Goal: Task Accomplishment & Management: Complete application form

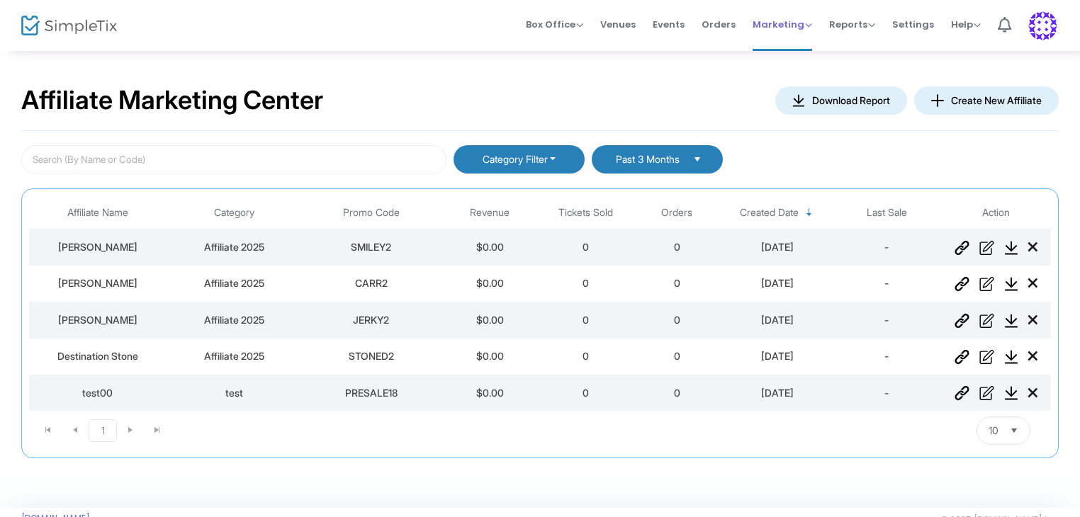
click at [795, 20] on span "Marketing" at bounding box center [782, 24] width 60 height 13
click at [796, 52] on li "Promo Codes" at bounding box center [808, 48] width 113 height 28
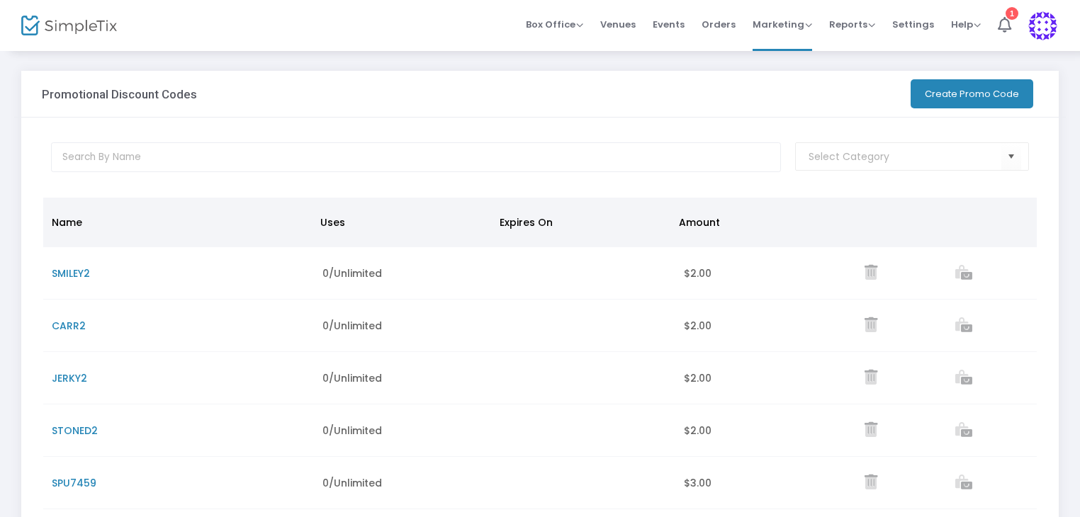
click at [928, 96] on button "Create Promo Code" at bounding box center [971, 93] width 123 height 29
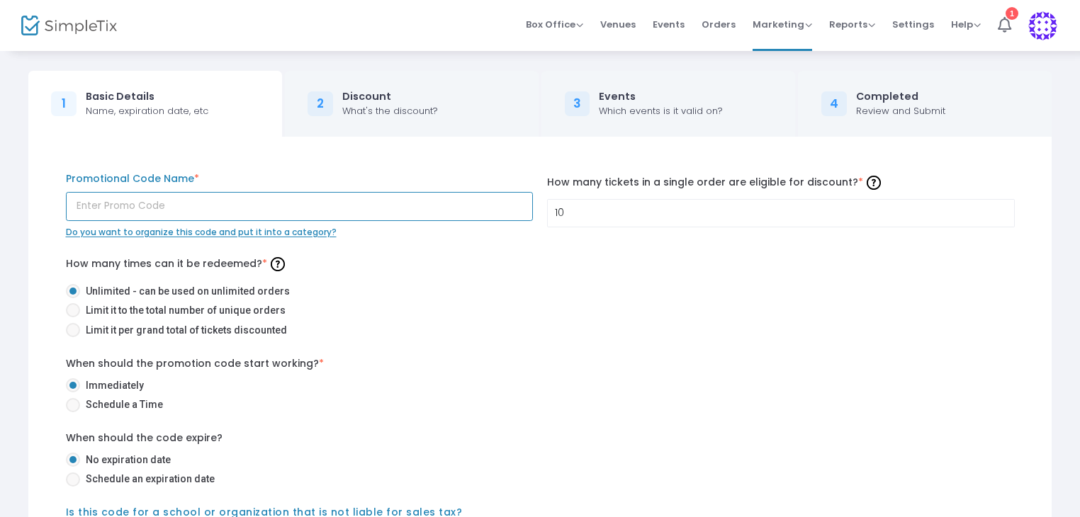
click at [310, 215] on input "text" at bounding box center [300, 206] width 468 height 29
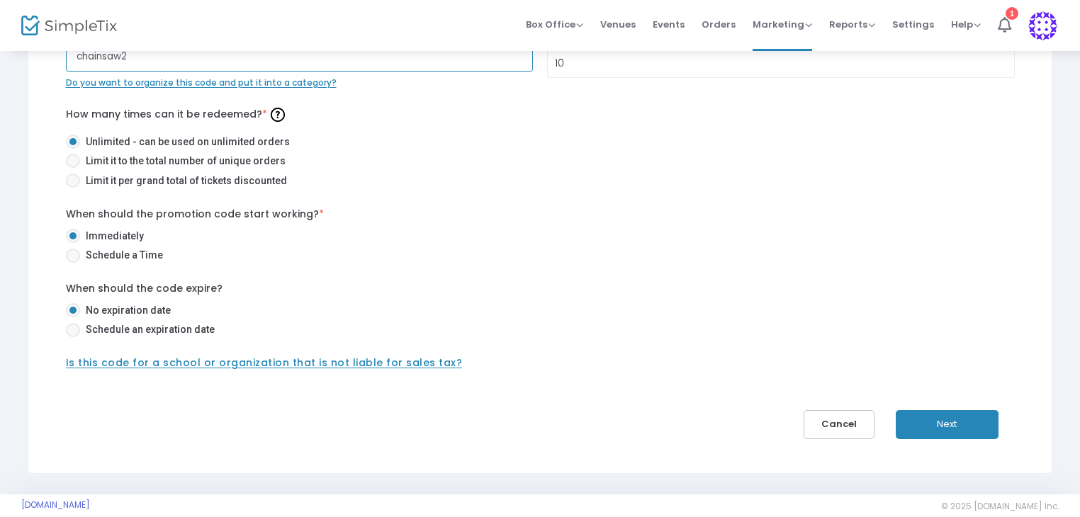
scroll to position [169, 0]
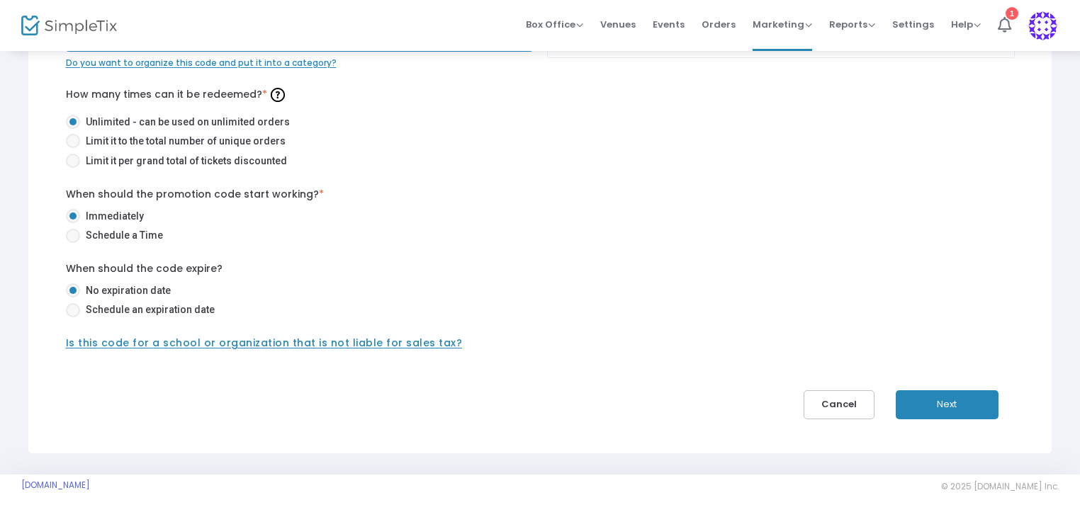
type input "chainsaw2"
click at [959, 402] on button "Next" at bounding box center [946, 404] width 103 height 29
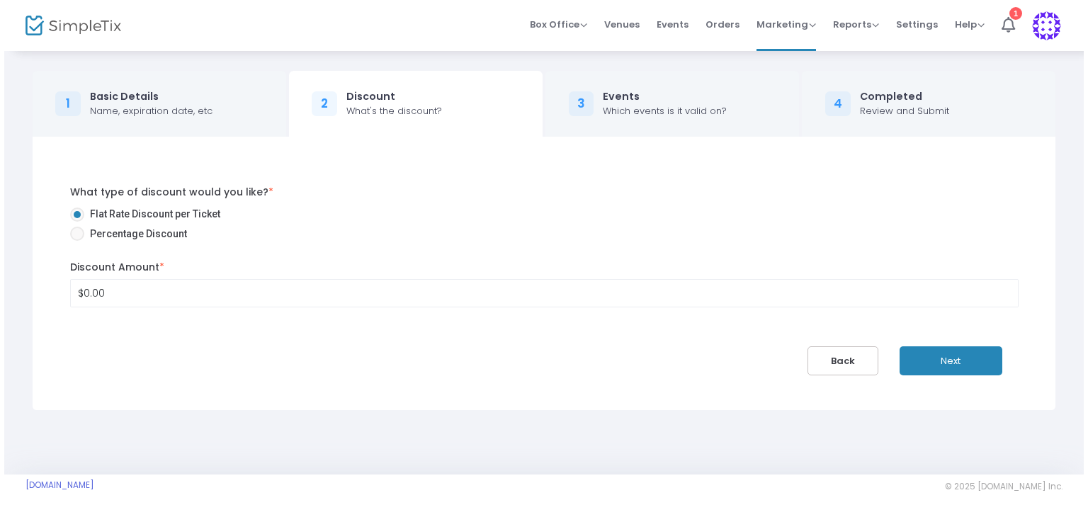
scroll to position [0, 0]
click at [105, 291] on input "0" at bounding box center [545, 293] width 956 height 27
type input "$2.00"
click at [967, 364] on button "Next" at bounding box center [955, 360] width 103 height 29
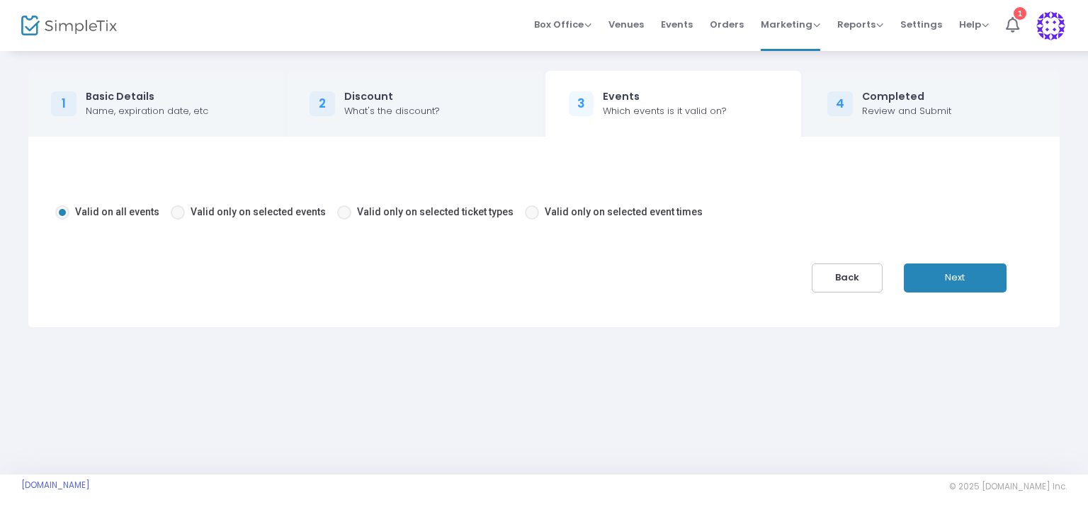
click at [408, 213] on span "Valid only on selected ticket types" at bounding box center [435, 211] width 157 height 11
click at [344, 220] on input "Valid only on selected ticket types" at bounding box center [344, 220] width 1 height 1
radio input "true"
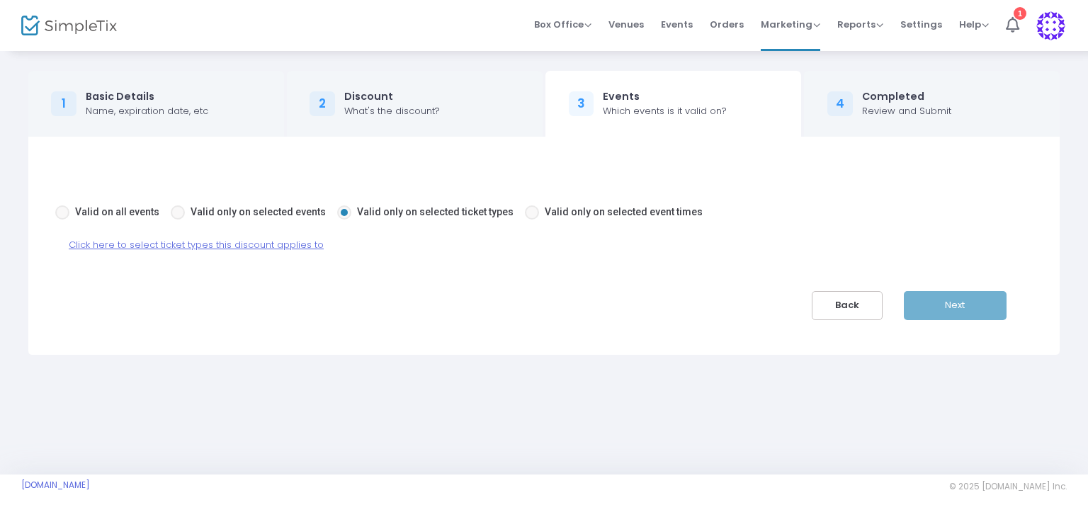
click at [298, 243] on span "Click here to select ticket types this discount applies to" at bounding box center [196, 244] width 255 height 13
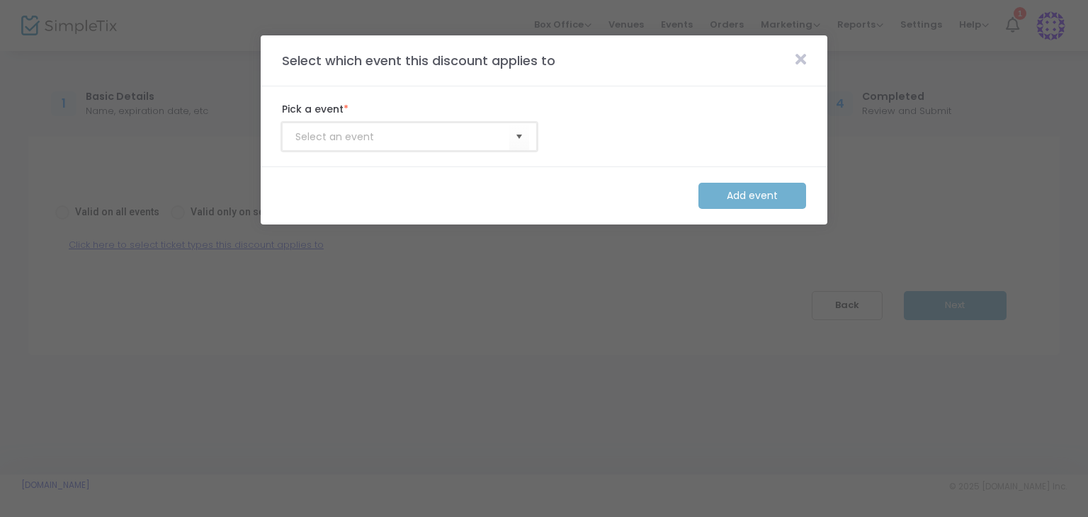
click at [408, 130] on input at bounding box center [402, 137] width 214 height 15
click at [519, 134] on span "Select" at bounding box center [519, 136] width 23 height 23
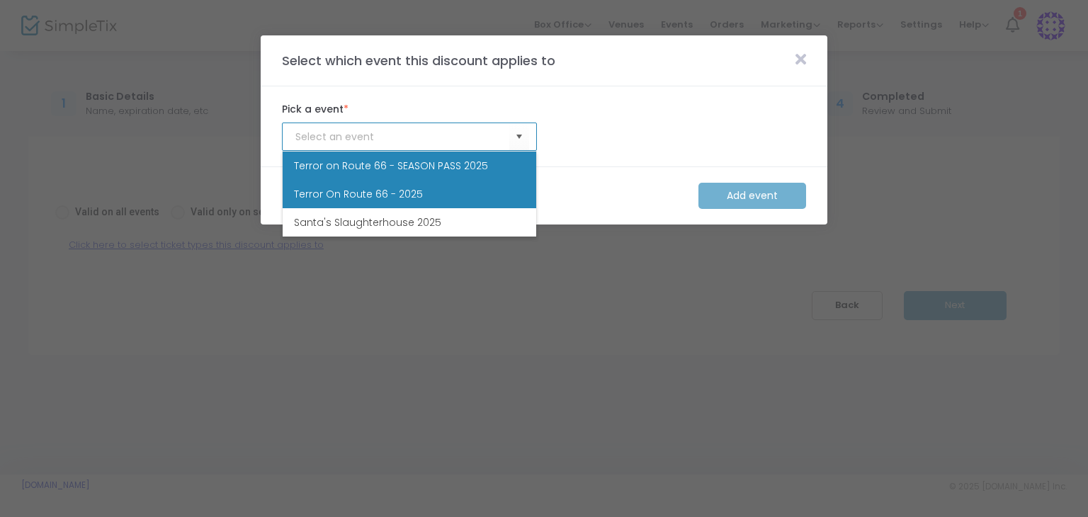
click at [473, 197] on li "Terror On Route 66 - 2025" at bounding box center [410, 194] width 254 height 28
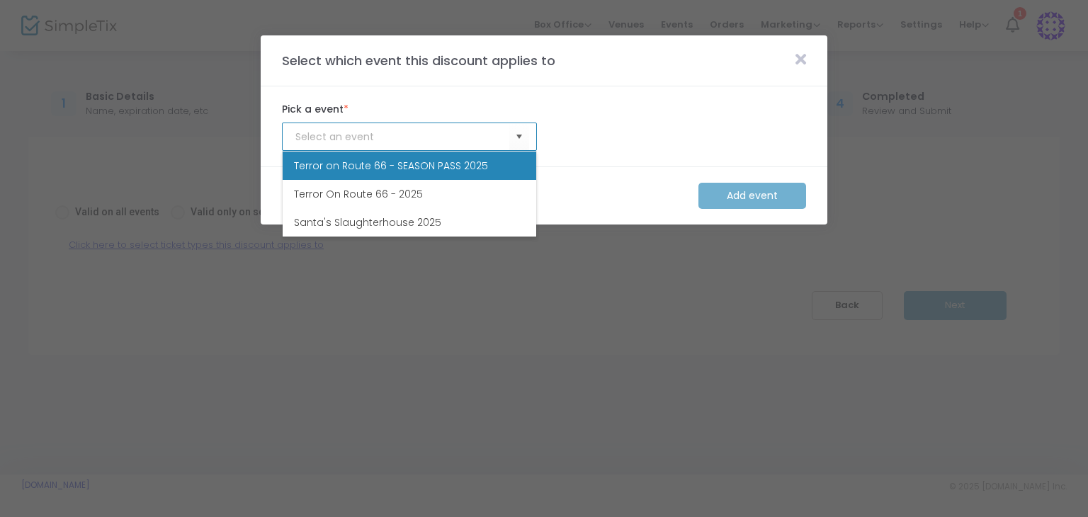
type input "Terror On Route 66 - 2025"
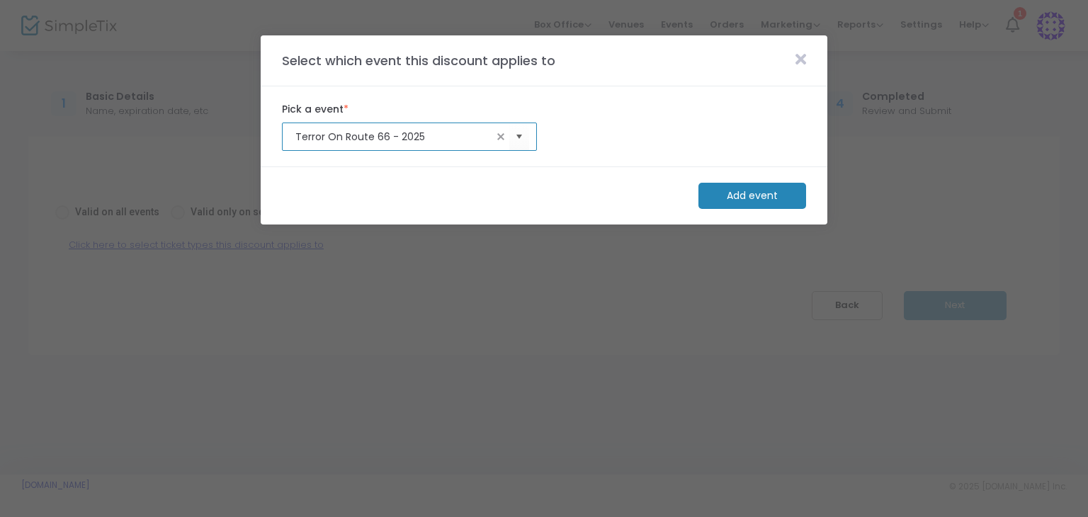
click at [738, 191] on m-button "Add event" at bounding box center [753, 196] width 108 height 26
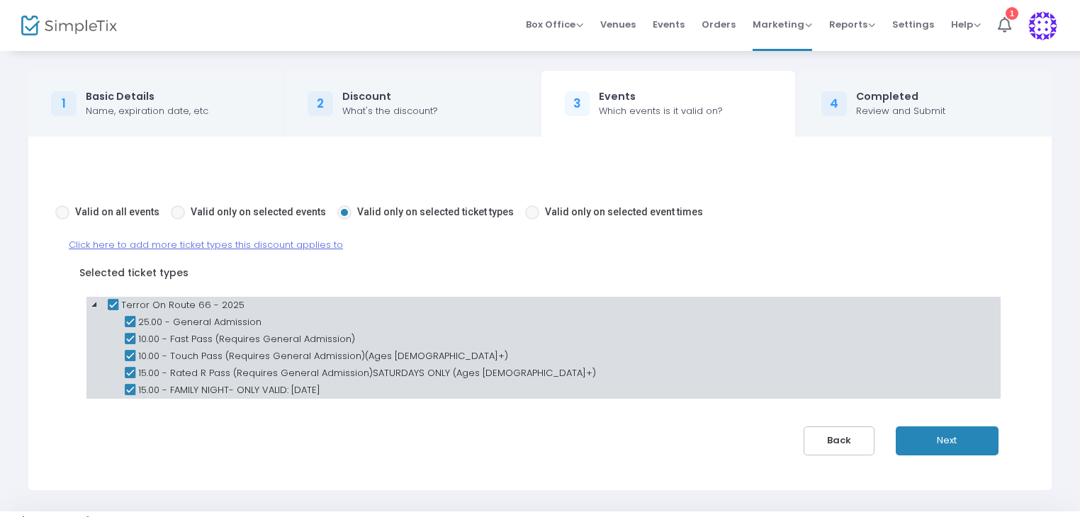
click at [129, 341] on icon at bounding box center [129, 339] width 17 height 17
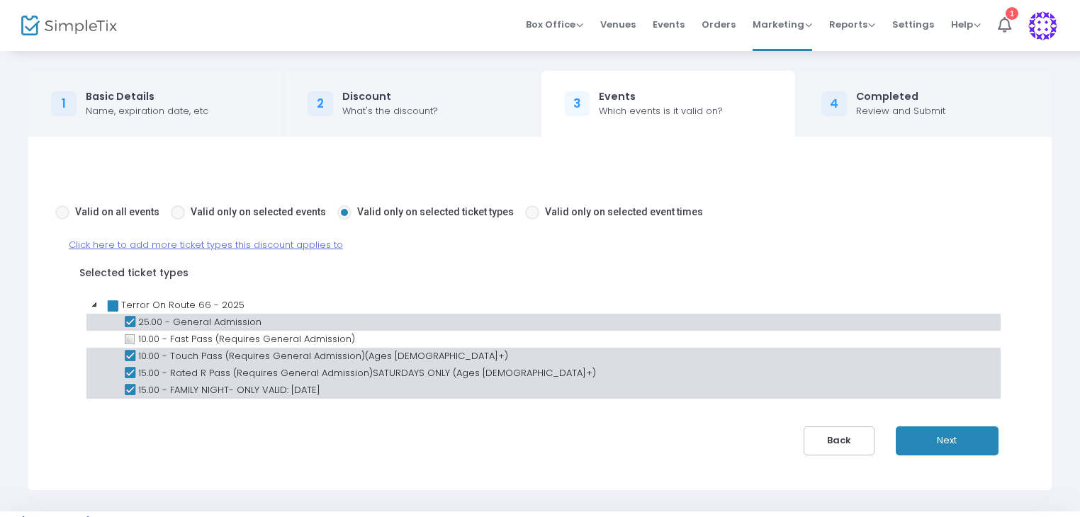
click at [129, 353] on icon at bounding box center [129, 356] width 17 height 17
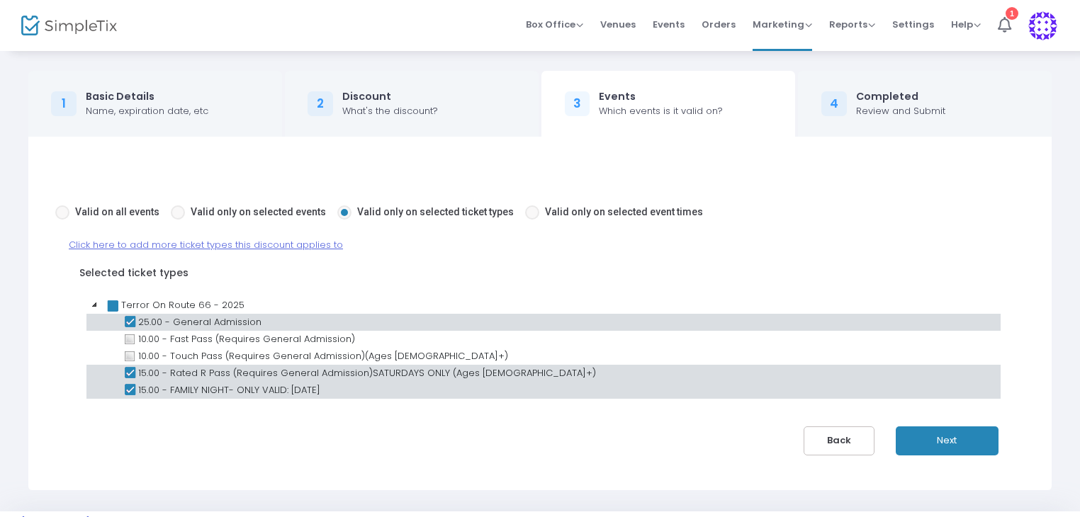
click at [136, 369] on icon at bounding box center [129, 373] width 17 height 17
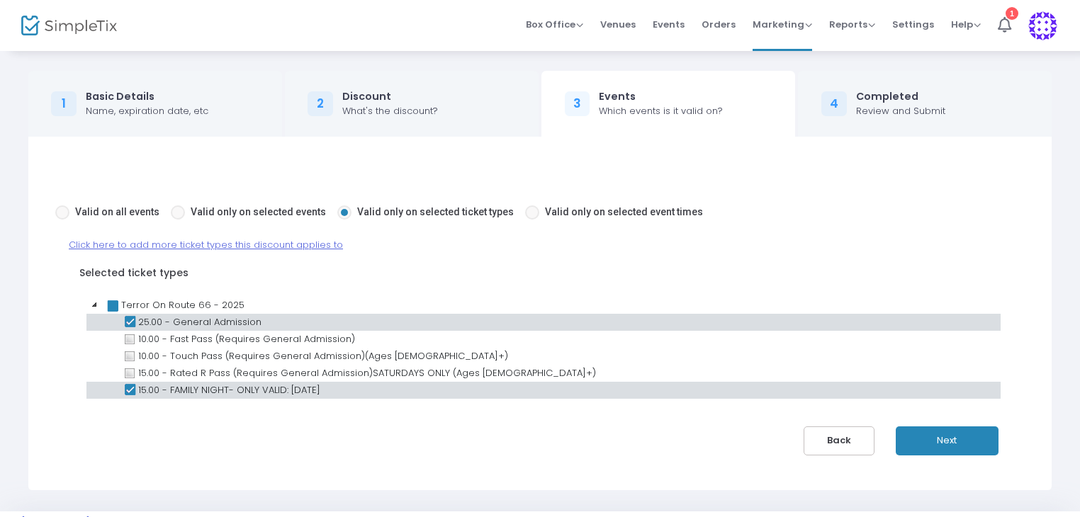
click at [130, 385] on icon at bounding box center [129, 390] width 17 height 17
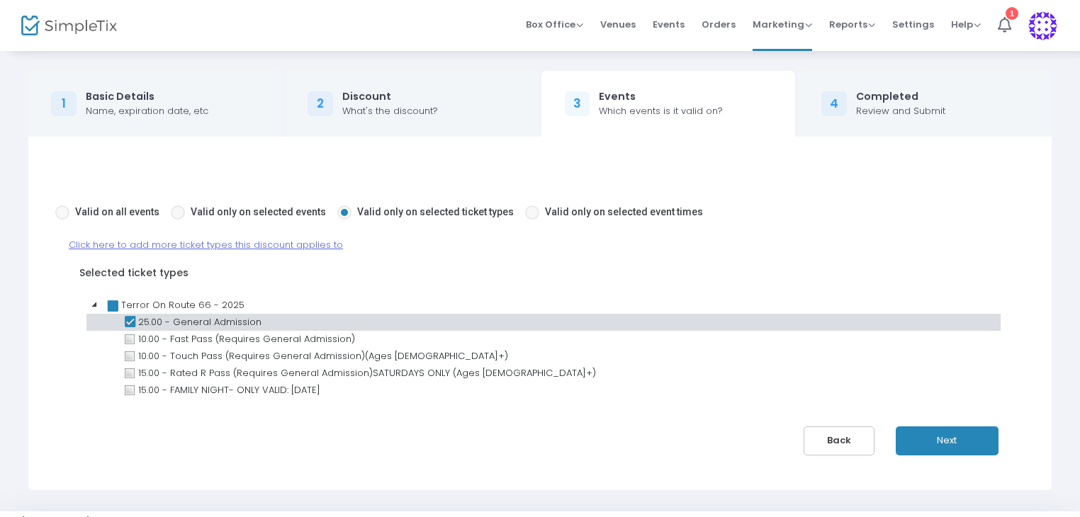
click at [924, 437] on button "Next" at bounding box center [946, 440] width 103 height 29
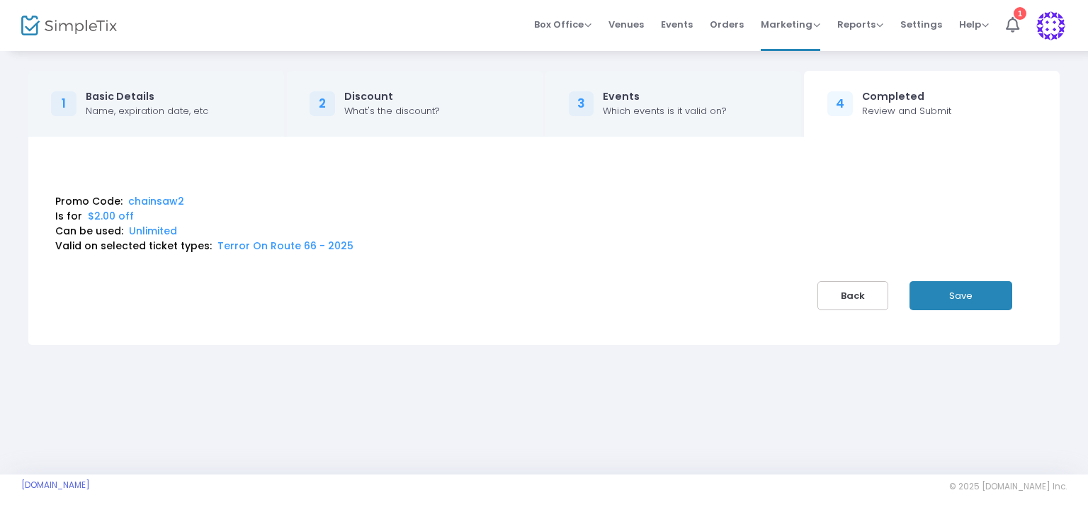
click at [954, 295] on button "Save" at bounding box center [961, 295] width 103 height 29
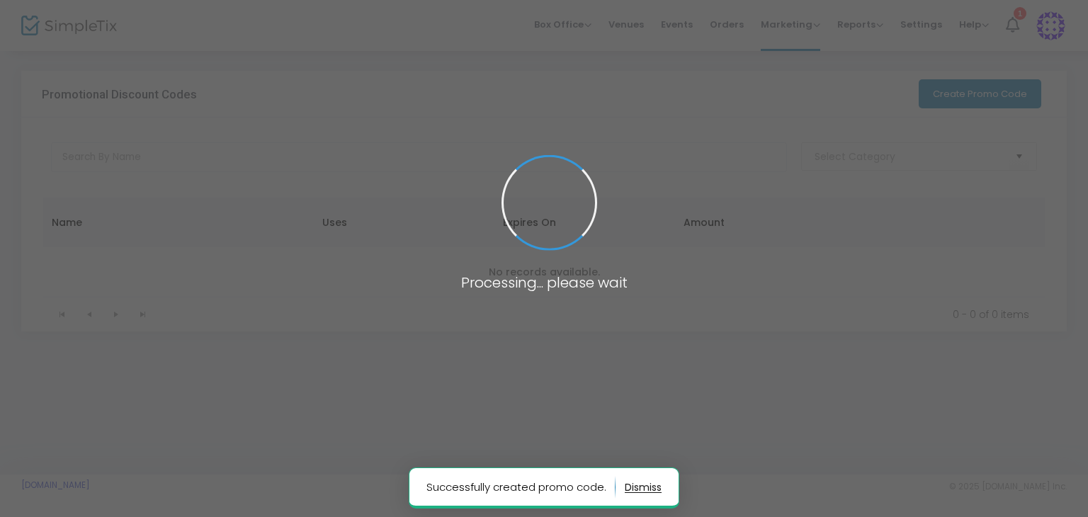
click at [796, 19] on span at bounding box center [544, 258] width 1088 height 517
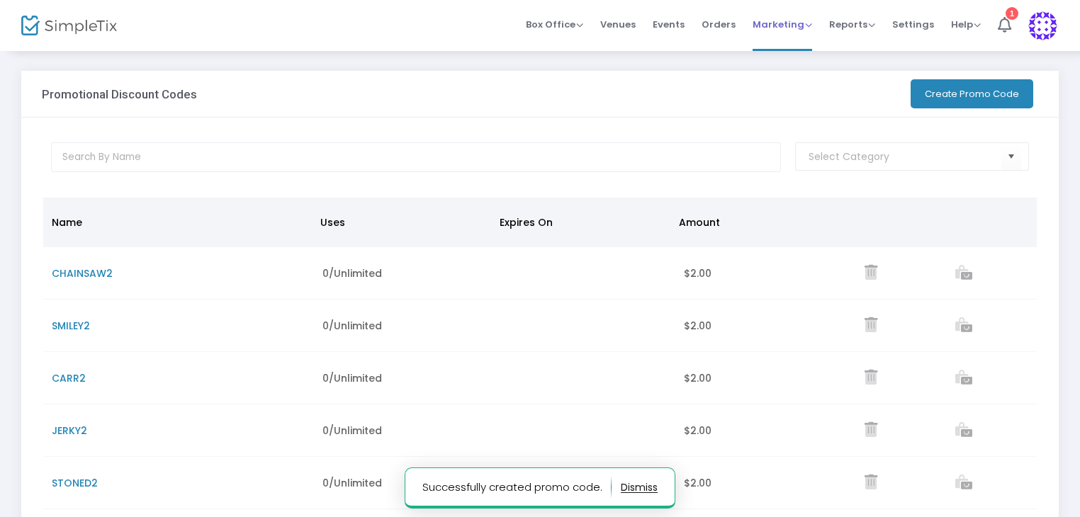
click at [769, 22] on span "Marketing" at bounding box center [782, 24] width 60 height 13
click at [793, 108] on li "Affiliate" at bounding box center [808, 103] width 113 height 28
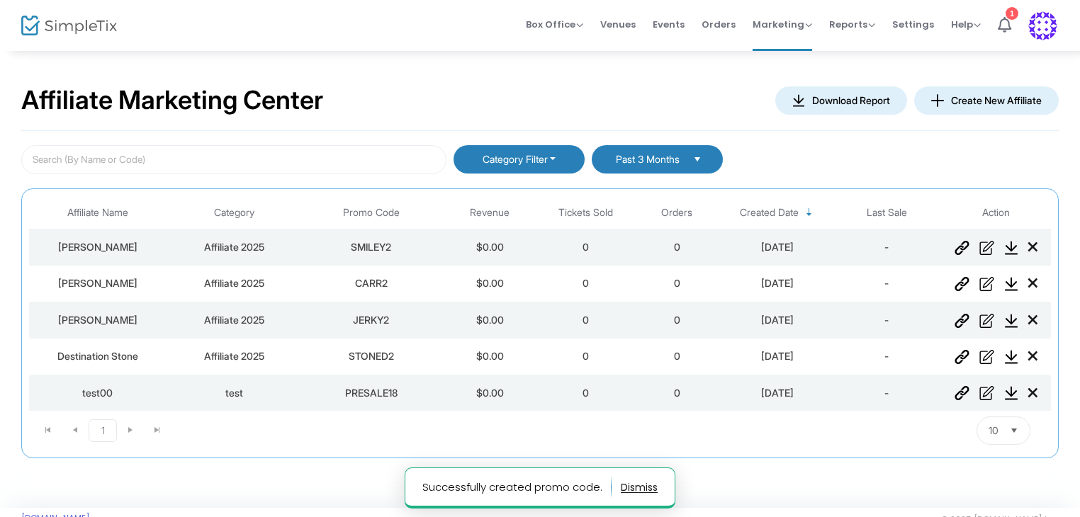
click at [979, 98] on button "Create New Affiliate" at bounding box center [986, 100] width 145 height 28
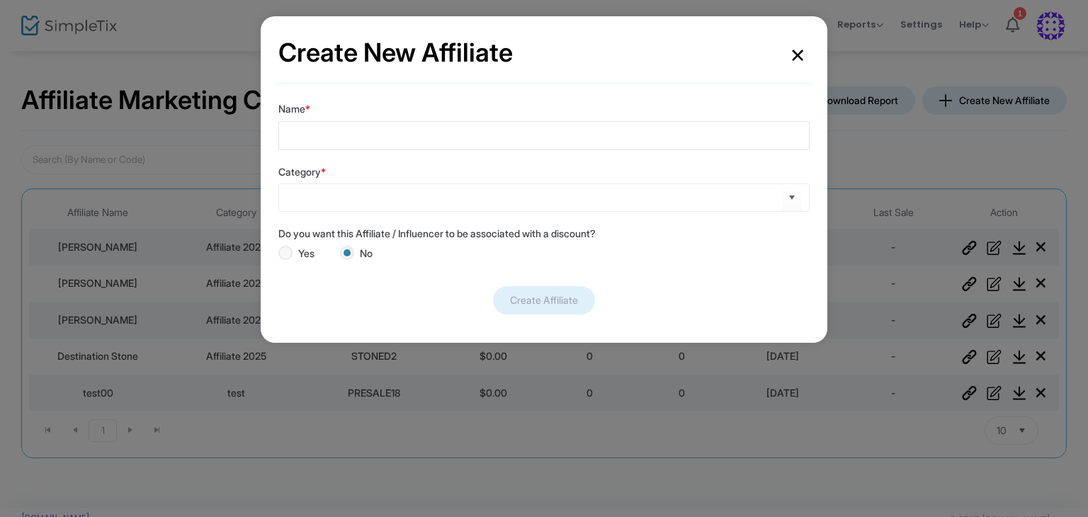
click at [402, 132] on input "Name *" at bounding box center [543, 135] width 531 height 29
type input "S"
click at [799, 193] on span "Select" at bounding box center [792, 197] width 23 height 23
type input "Into The Fear"
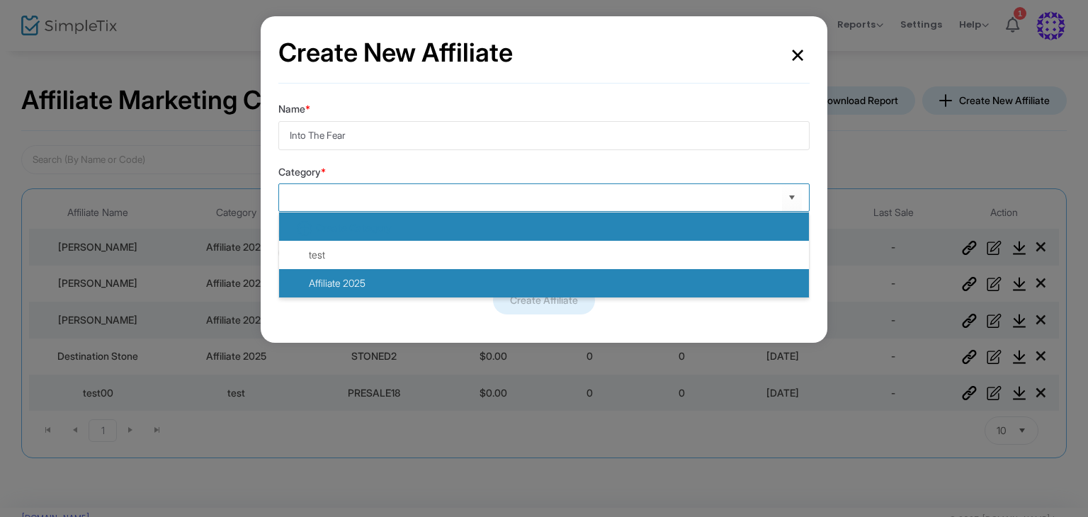
click at [542, 287] on li "Affiliate 2025" at bounding box center [544, 283] width 530 height 28
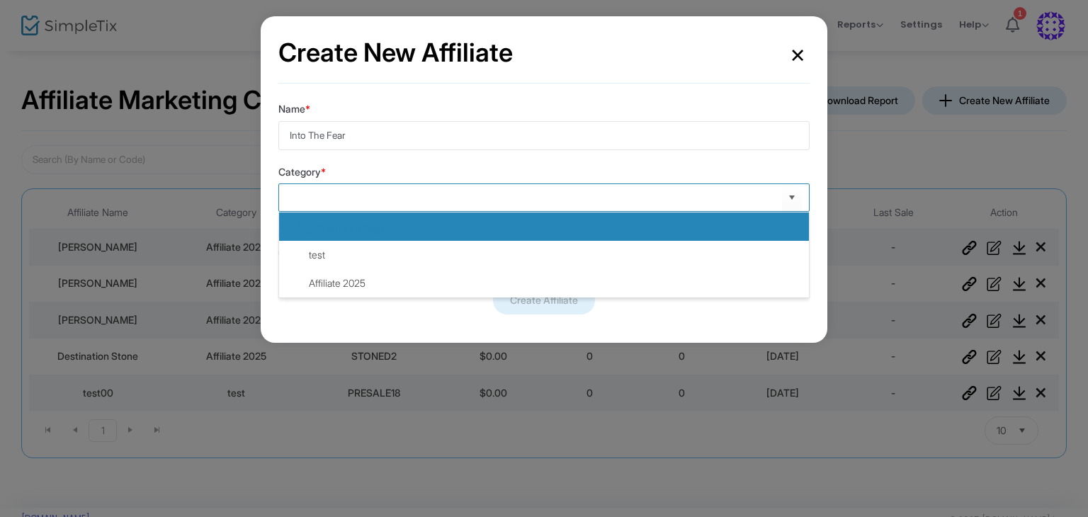
type input "Affiliate 2025"
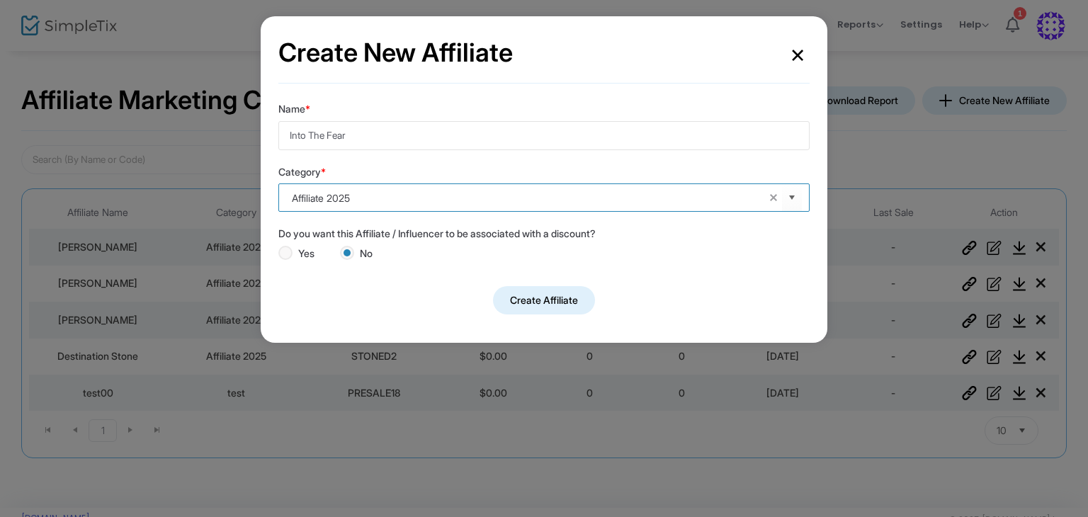
click at [272, 249] on div "Yes" at bounding box center [302, 256] width 62 height 20
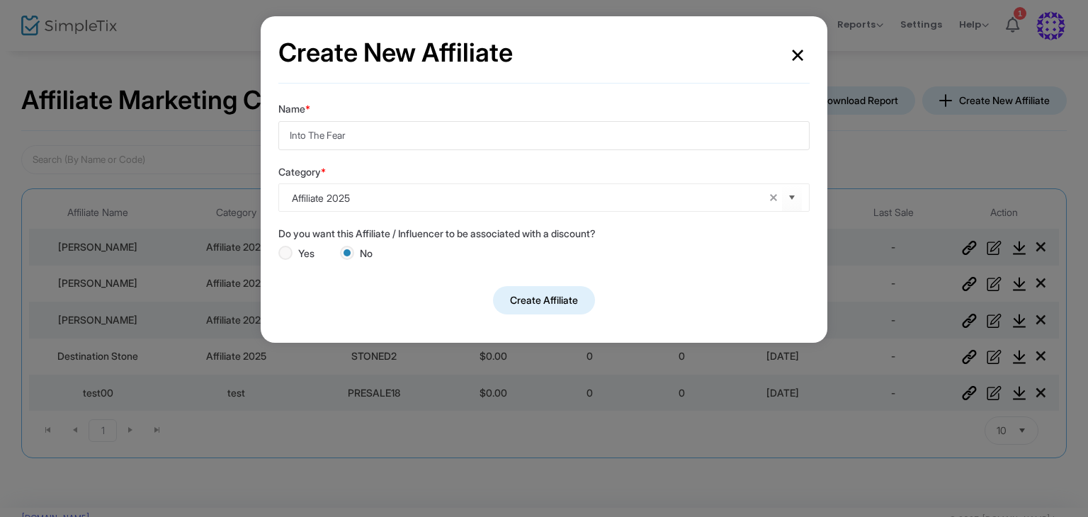
click at [283, 254] on span at bounding box center [285, 253] width 14 height 14
click at [285, 260] on input "Yes" at bounding box center [285, 260] width 1 height 1
radio input "true"
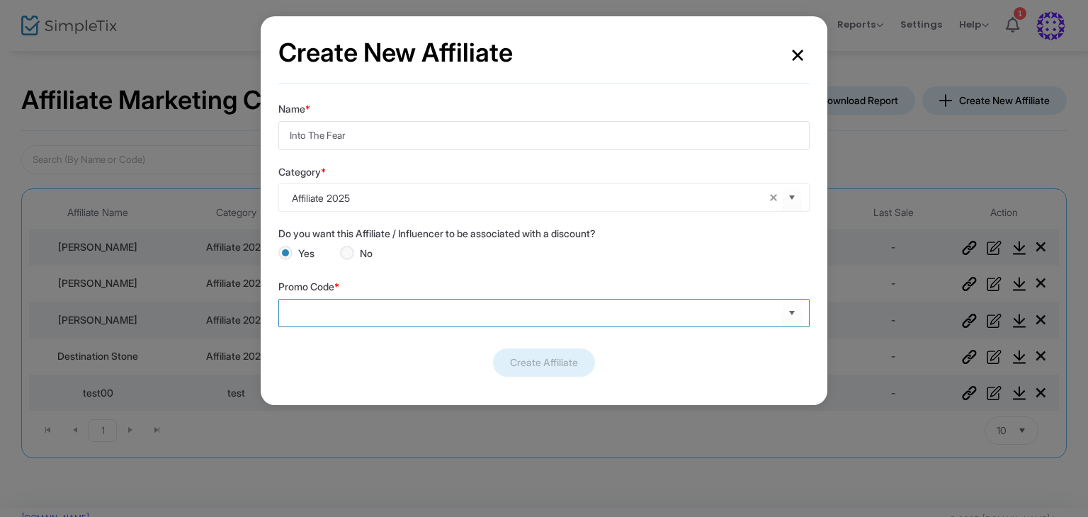
click at [357, 310] on input at bounding box center [537, 312] width 490 height 15
click at [796, 310] on span "Select" at bounding box center [792, 312] width 23 height 23
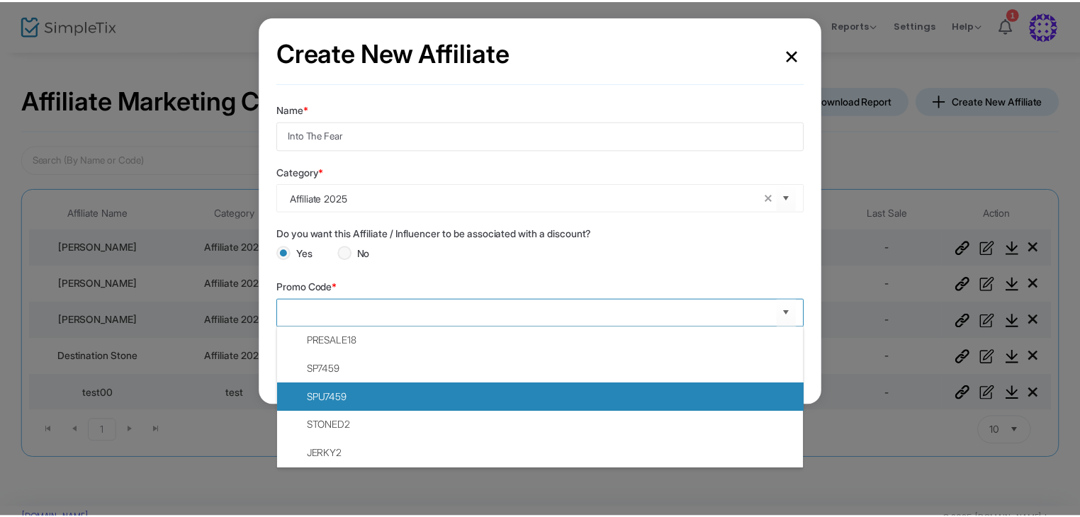
scroll to position [142, 0]
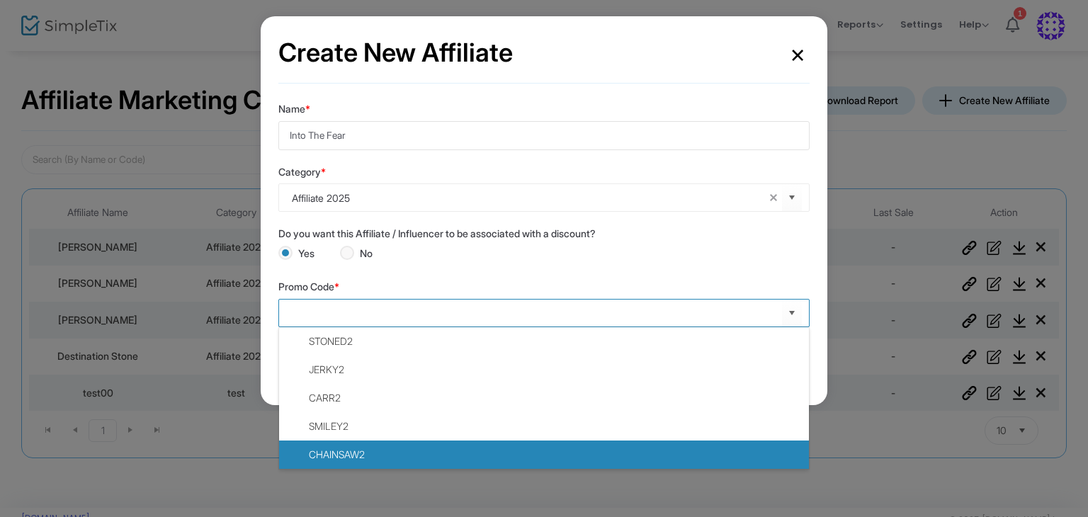
click at [480, 448] on li "CHAINSAW2" at bounding box center [544, 455] width 530 height 28
type input "CHAINSAW2"
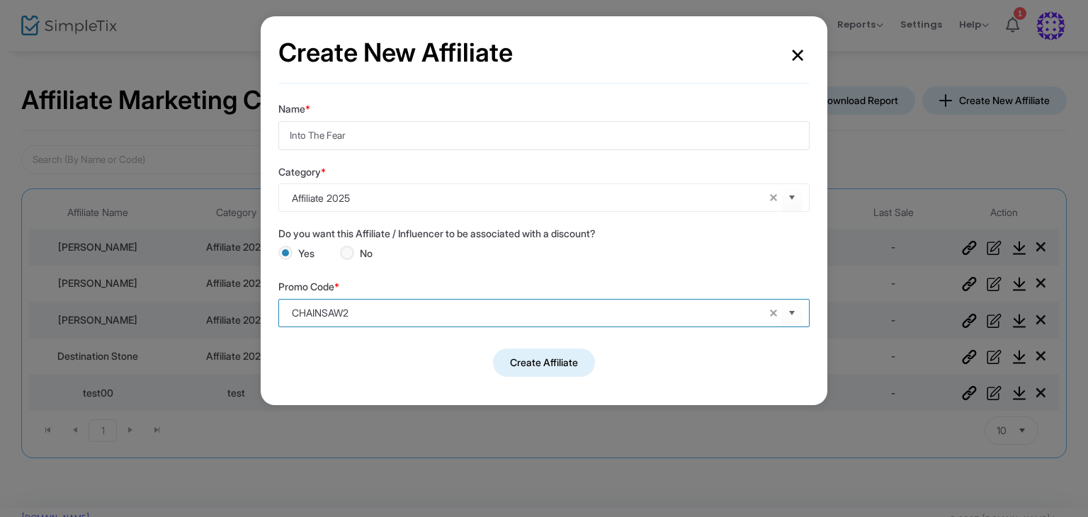
click at [524, 364] on button "Create Affiliate" at bounding box center [544, 363] width 102 height 28
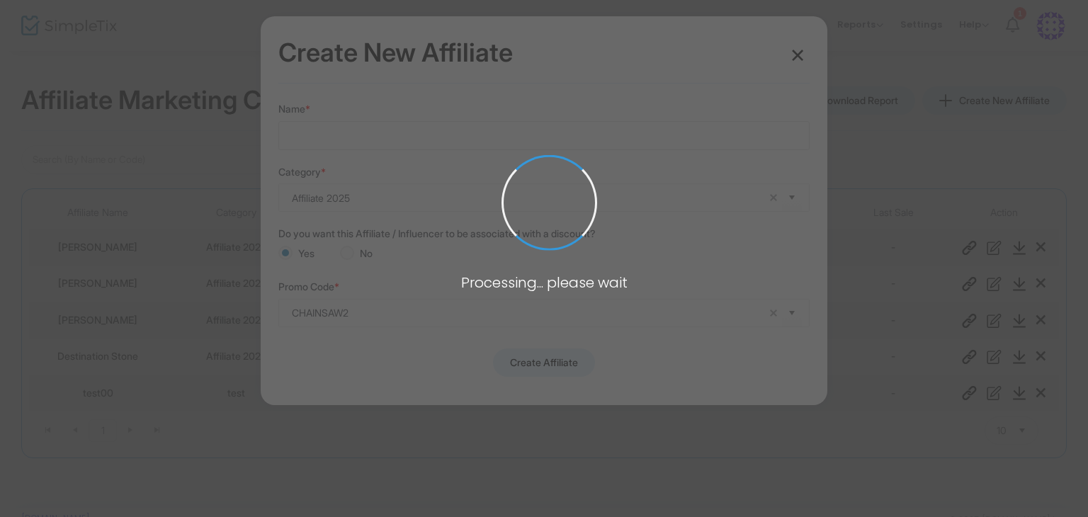
radio input "false"
